Goal: Find specific page/section: Find specific page/section

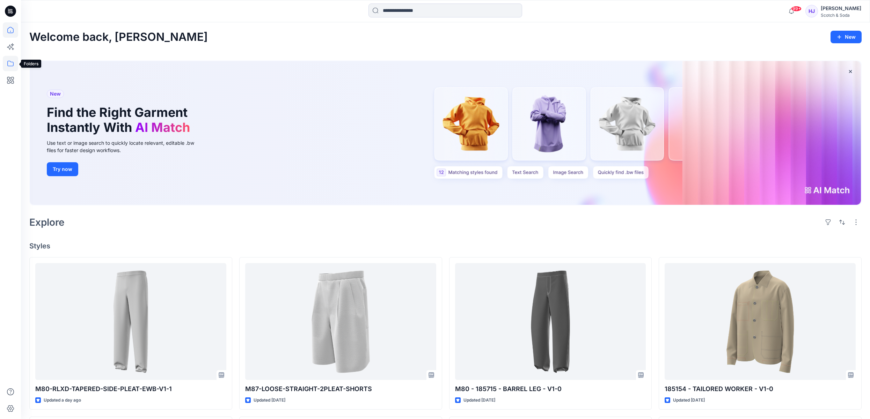
click at [10, 64] on icon at bounding box center [10, 63] width 15 height 15
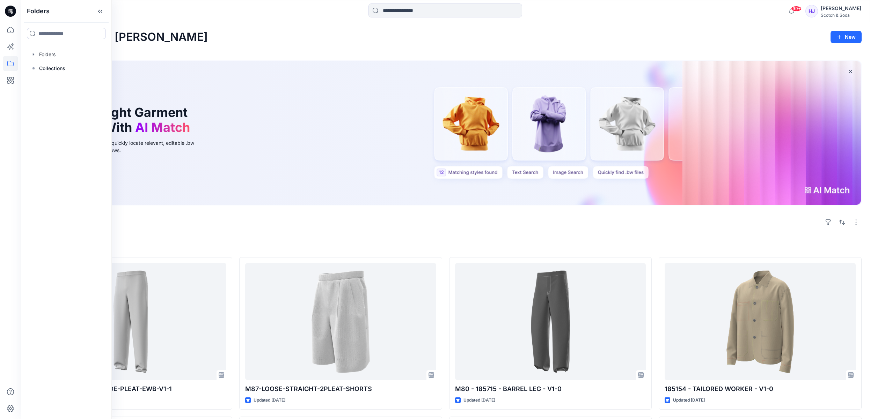
drag, startPoint x: 36, startPoint y: 68, endPoint x: 56, endPoint y: 76, distance: 21.8
click at [35, 67] on icon at bounding box center [34, 69] width 6 height 6
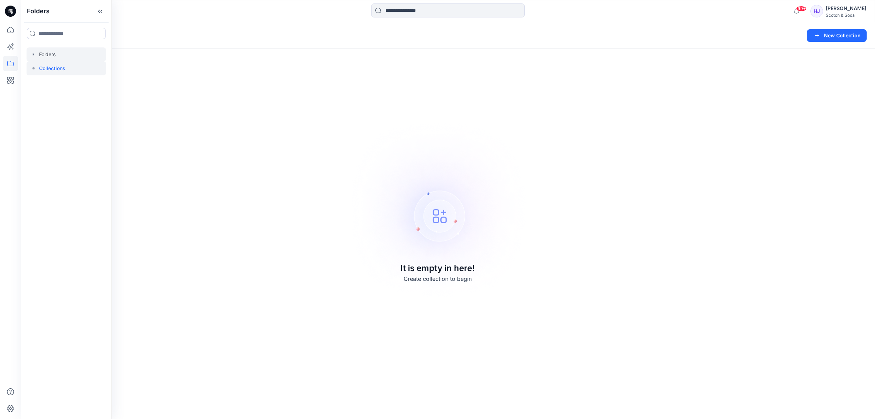
click at [47, 52] on div at bounding box center [67, 54] width 80 height 14
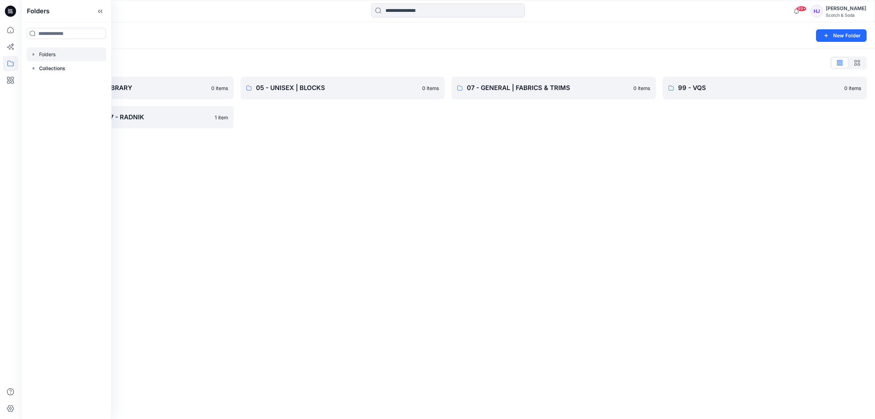
click at [34, 55] on icon "button" at bounding box center [34, 55] width 6 height 6
click at [56, 66] on div at bounding box center [76, 68] width 98 height 14
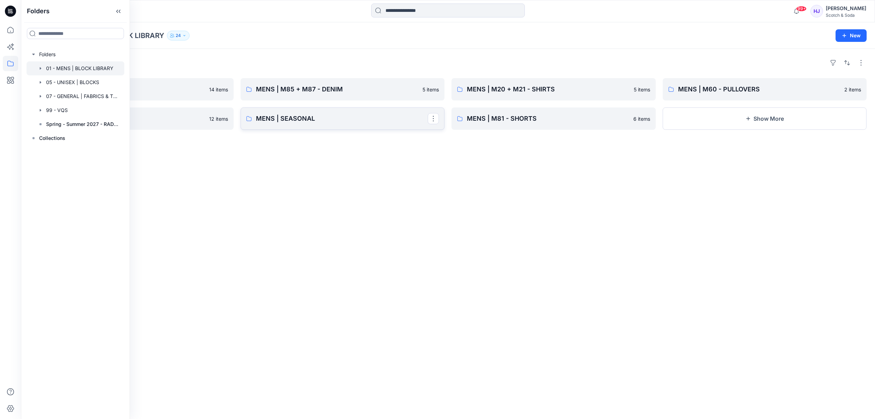
click at [310, 119] on p "MENS | SEASONAL" at bounding box center [342, 119] width 172 height 10
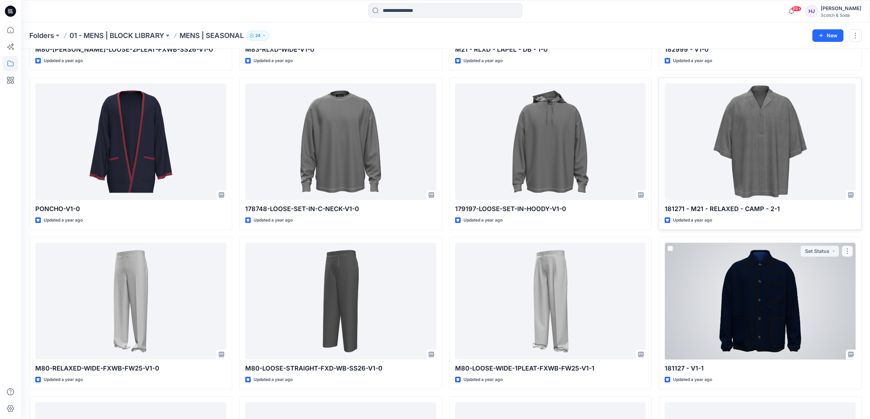
scroll to position [806, 0]
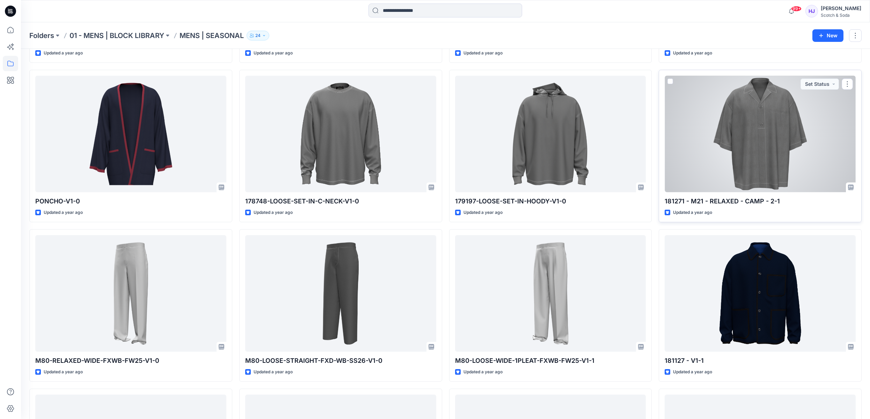
click at [725, 202] on p "181271 - M21 - RELAXED - CAMP - 2-1" at bounding box center [759, 202] width 191 height 10
click at [716, 203] on p "181271 - M21 - RELAXED - CAMP - 2-1" at bounding box center [759, 202] width 191 height 10
click at [681, 201] on p "181271 - M21 - RELAXED - CAMP - 2-1" at bounding box center [759, 202] width 191 height 10
click at [717, 172] on div at bounding box center [759, 134] width 191 height 117
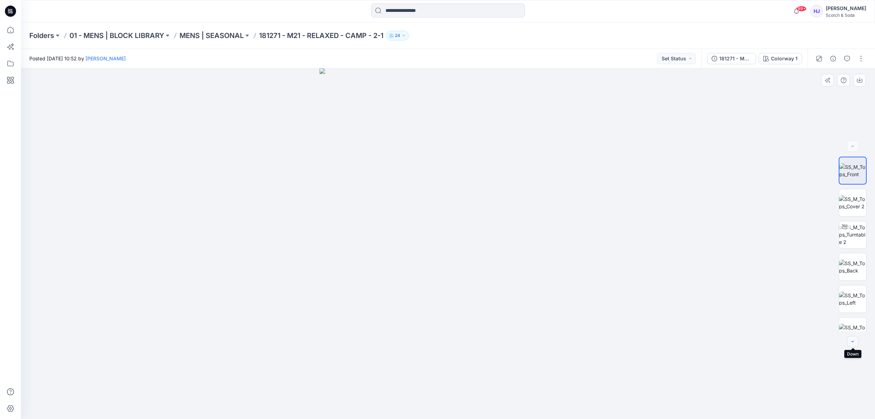
click at [852, 342] on icon "button" at bounding box center [853, 342] width 6 height 6
click at [851, 342] on icon "button" at bounding box center [853, 342] width 6 height 6
click at [852, 342] on icon "button" at bounding box center [853, 342] width 6 height 6
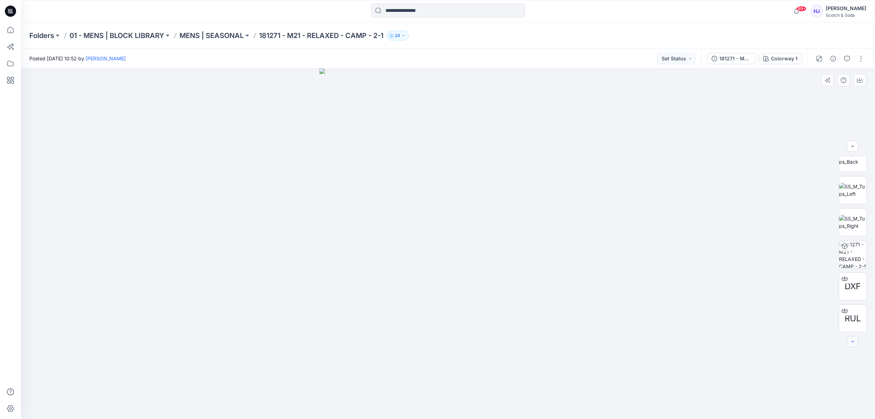
scroll to position [110, 0]
click at [852, 342] on div at bounding box center [852, 341] width 11 height 11
drag, startPoint x: 4, startPoint y: 33, endPoint x: 9, endPoint y: 31, distance: 6.0
click at [9, 31] on icon at bounding box center [10, 29] width 15 height 15
click at [231, 38] on p "MENS | SEASONAL" at bounding box center [211, 36] width 64 height 10
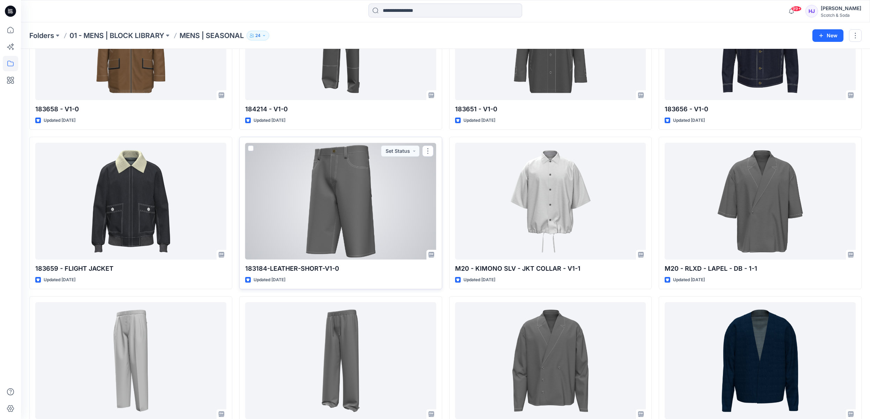
scroll to position [415, 0]
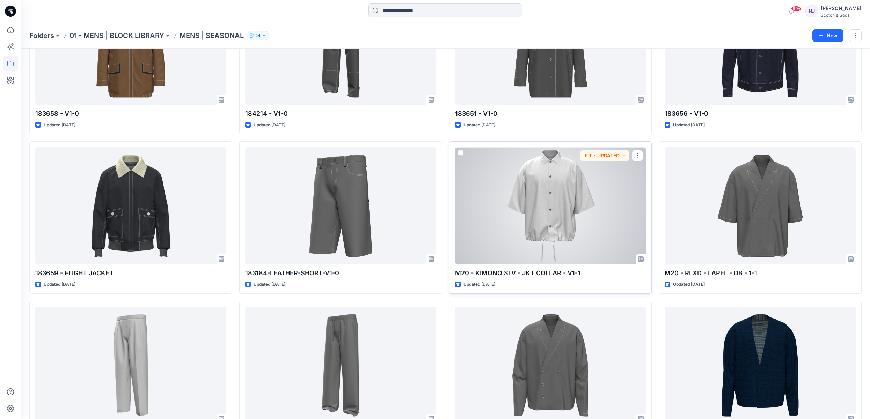
click at [491, 248] on div at bounding box center [550, 205] width 191 height 117
